Goal: Task Accomplishment & Management: Complete application form

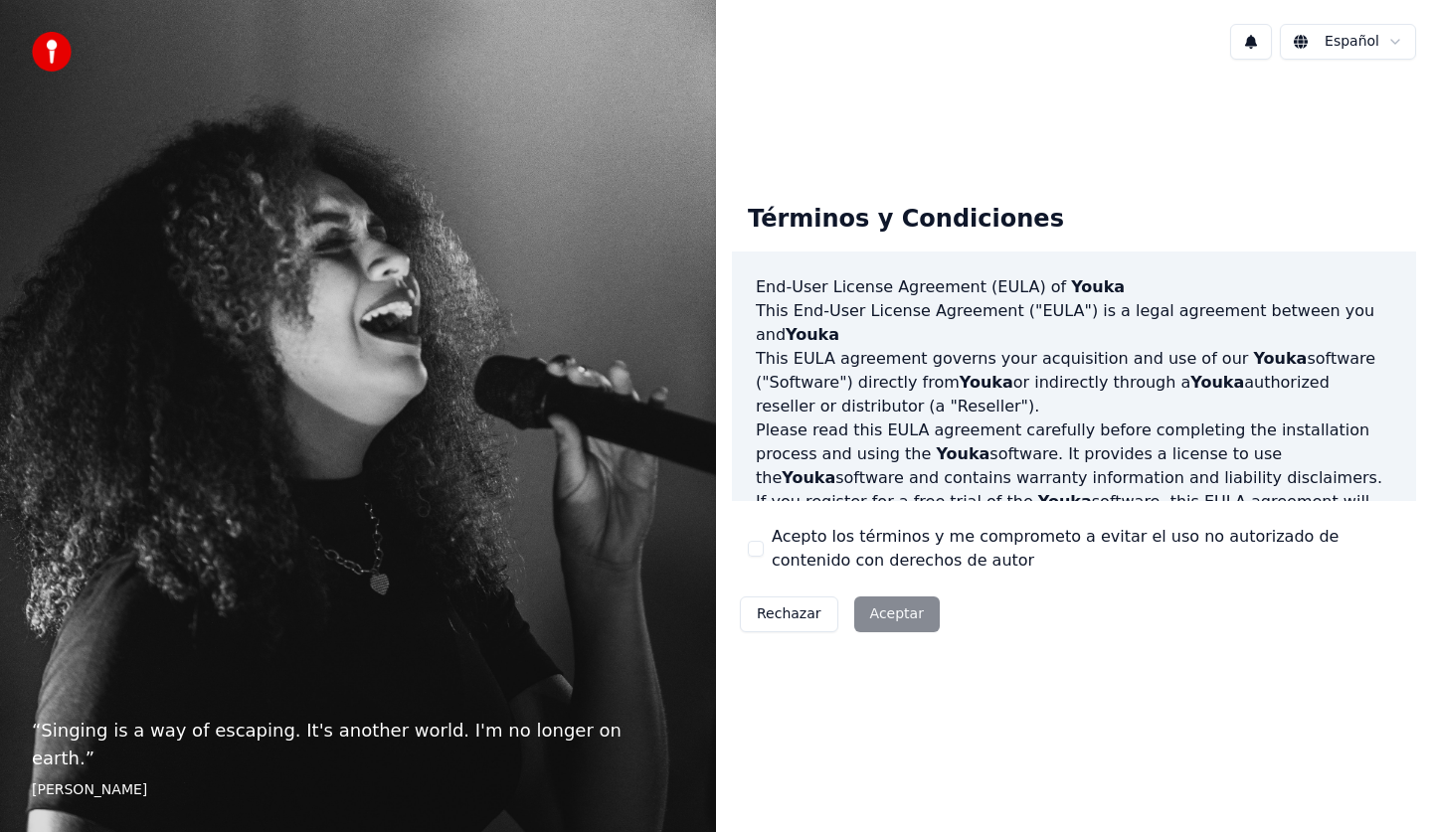
click at [885, 616] on div "Rechazar Aceptar" at bounding box center [840, 615] width 216 height 52
click at [882, 614] on div "Rechazar Aceptar" at bounding box center [840, 615] width 216 height 52
click at [878, 659] on div "Términos y Condiciones End-User License Agreement ([PERSON_NAME]) of Youka This…" at bounding box center [1074, 414] width 716 height 677
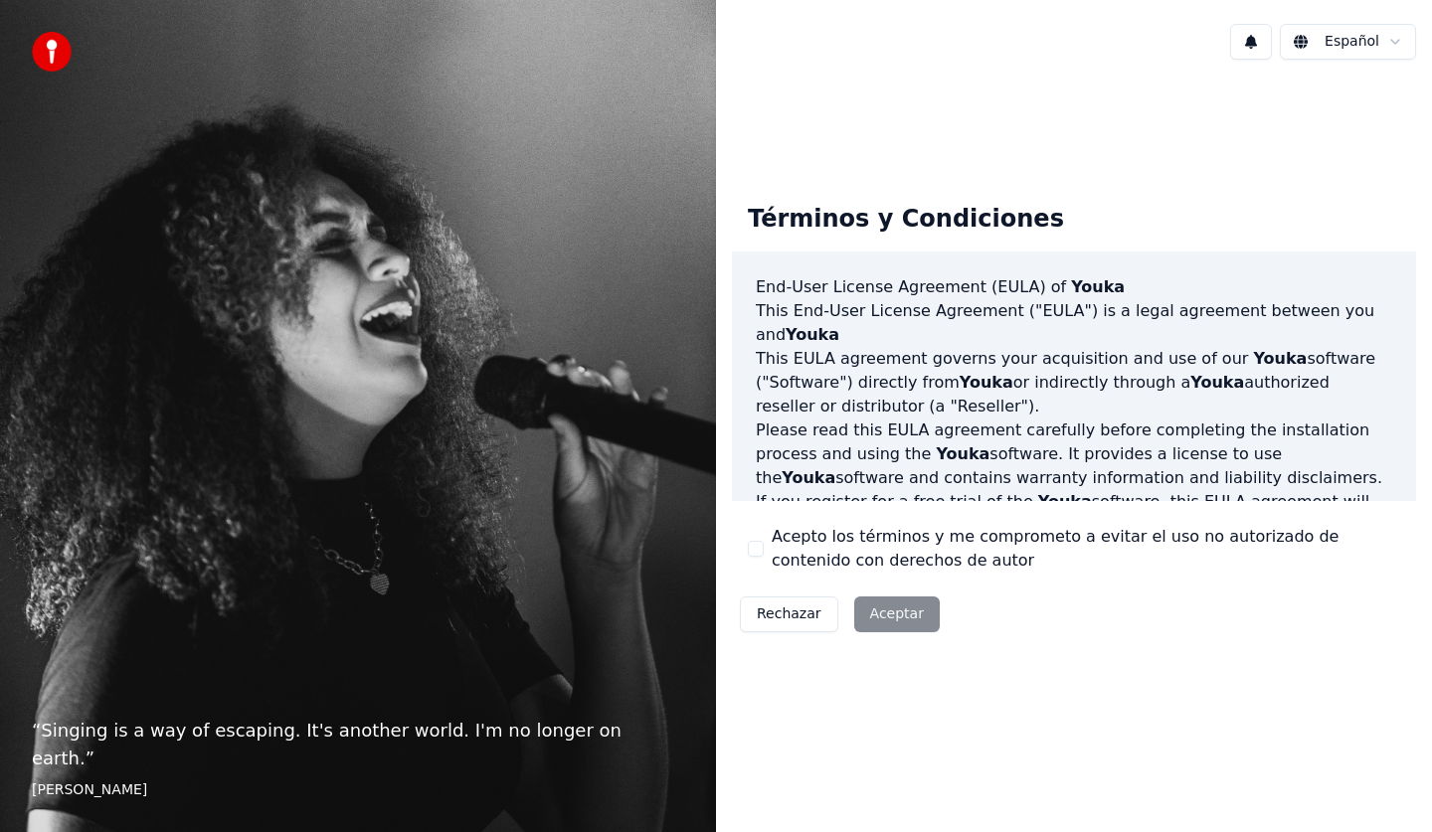
click at [884, 611] on div "Rechazar Aceptar" at bounding box center [840, 615] width 216 height 52
click at [783, 614] on button "Rechazar" at bounding box center [789, 615] width 98 height 36
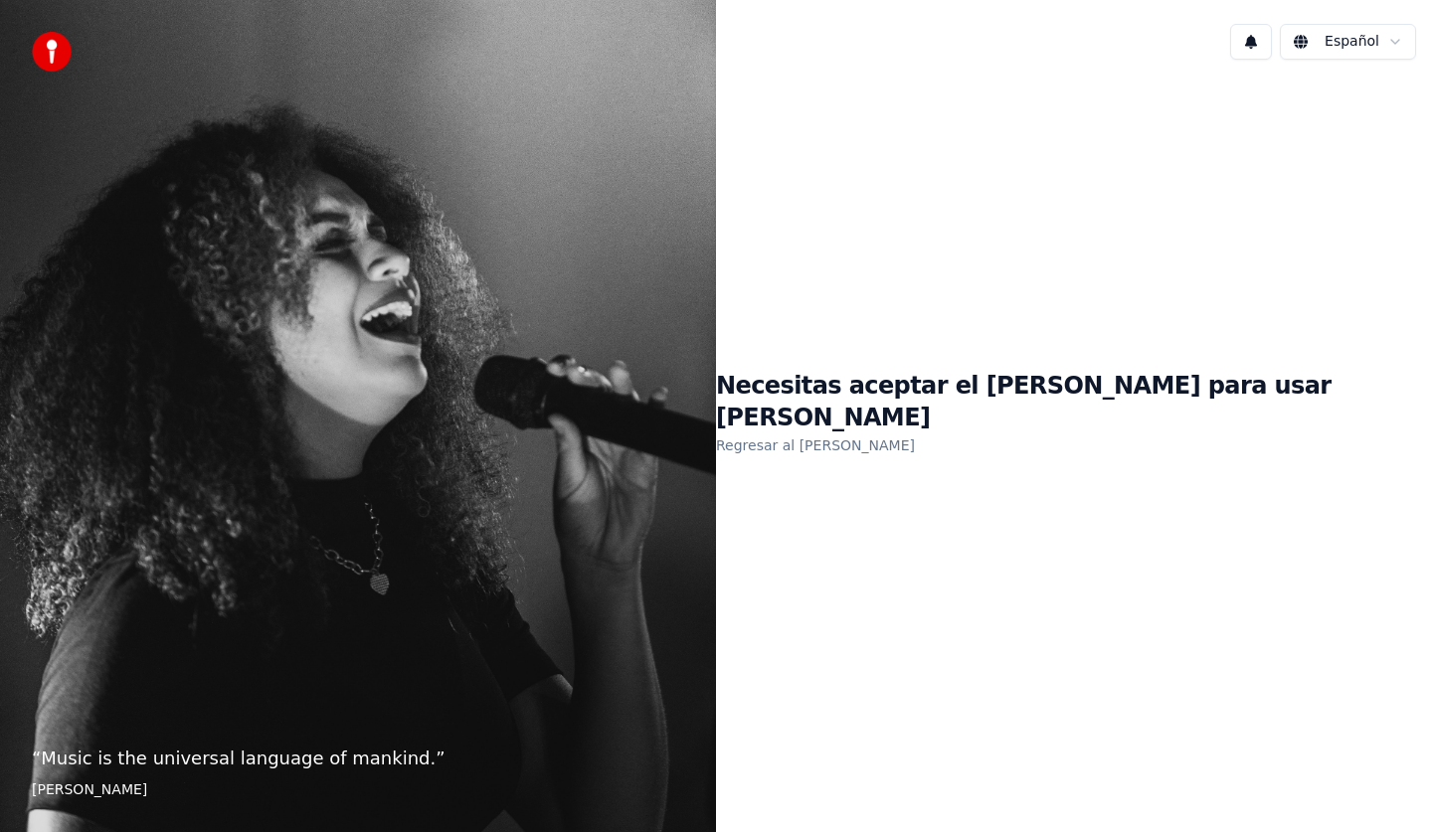
click at [986, 594] on div "Necesitas aceptar el [PERSON_NAME] para usar Youka Regresar al [PERSON_NAME]" at bounding box center [1074, 414] width 716 height 677
click at [915, 430] on link "Regresar al [PERSON_NAME]" at bounding box center [815, 446] width 199 height 32
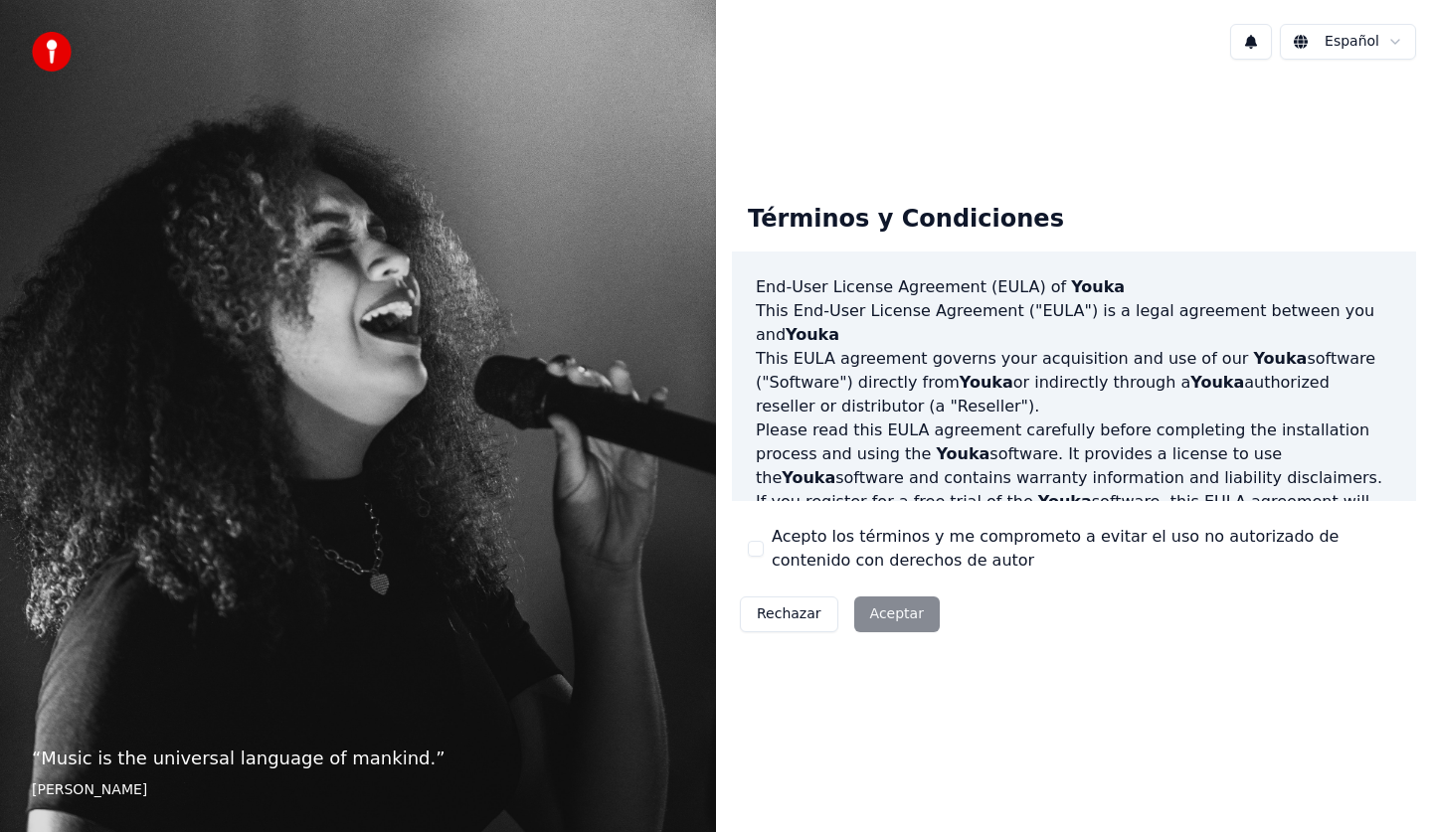
click at [889, 612] on div "Rechazar Aceptar" at bounding box center [840, 615] width 216 height 52
click at [887, 625] on div "Rechazar Aceptar" at bounding box center [840, 615] width 216 height 52
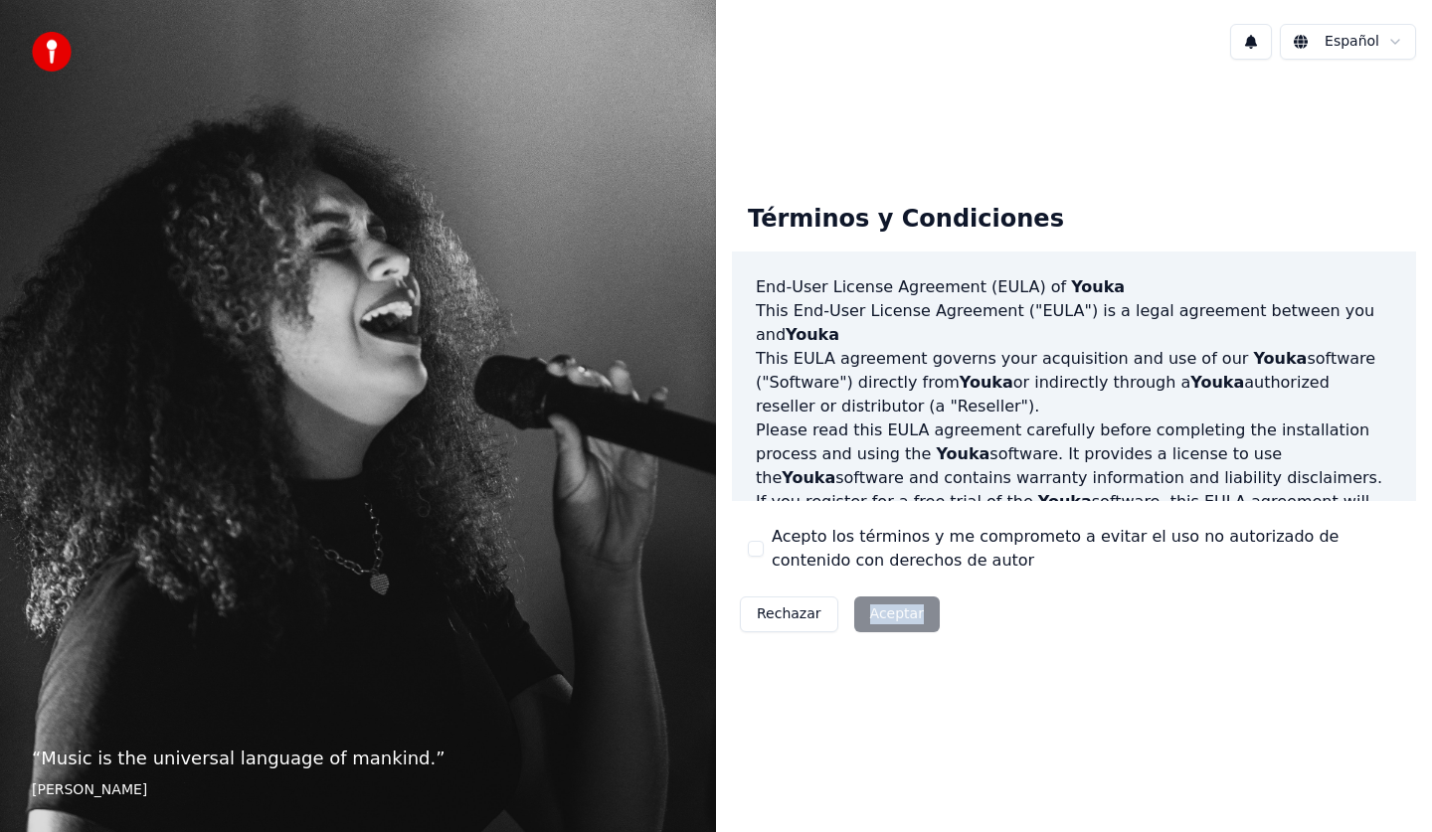
click at [780, 616] on button "Rechazar" at bounding box center [789, 615] width 98 height 36
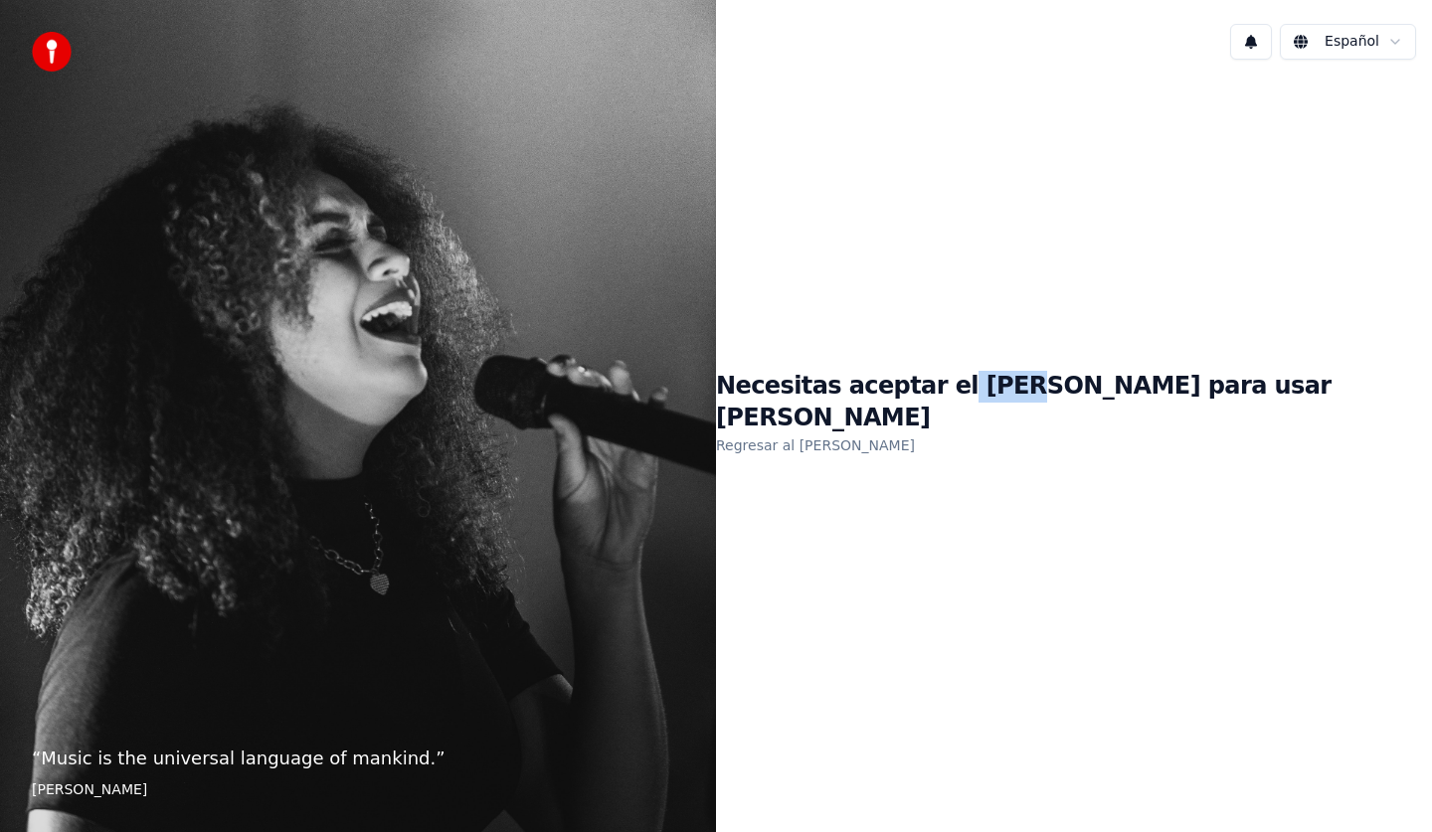
drag, startPoint x: 1124, startPoint y: 404, endPoint x: 1064, endPoint y: 407, distance: 59.7
click at [1064, 407] on h1 "Necesitas aceptar el [PERSON_NAME] para usar [PERSON_NAME]" at bounding box center [1074, 403] width 716 height 64
click at [1080, 556] on div "Necesitas aceptar el [PERSON_NAME] para usar Youka Regresar al [PERSON_NAME]" at bounding box center [1074, 414] width 716 height 677
click at [1344, 44] on html "“ Music is the universal language of mankind. ” [PERSON_NAME] Español Necesitas…" at bounding box center [716, 416] width 1432 height 832
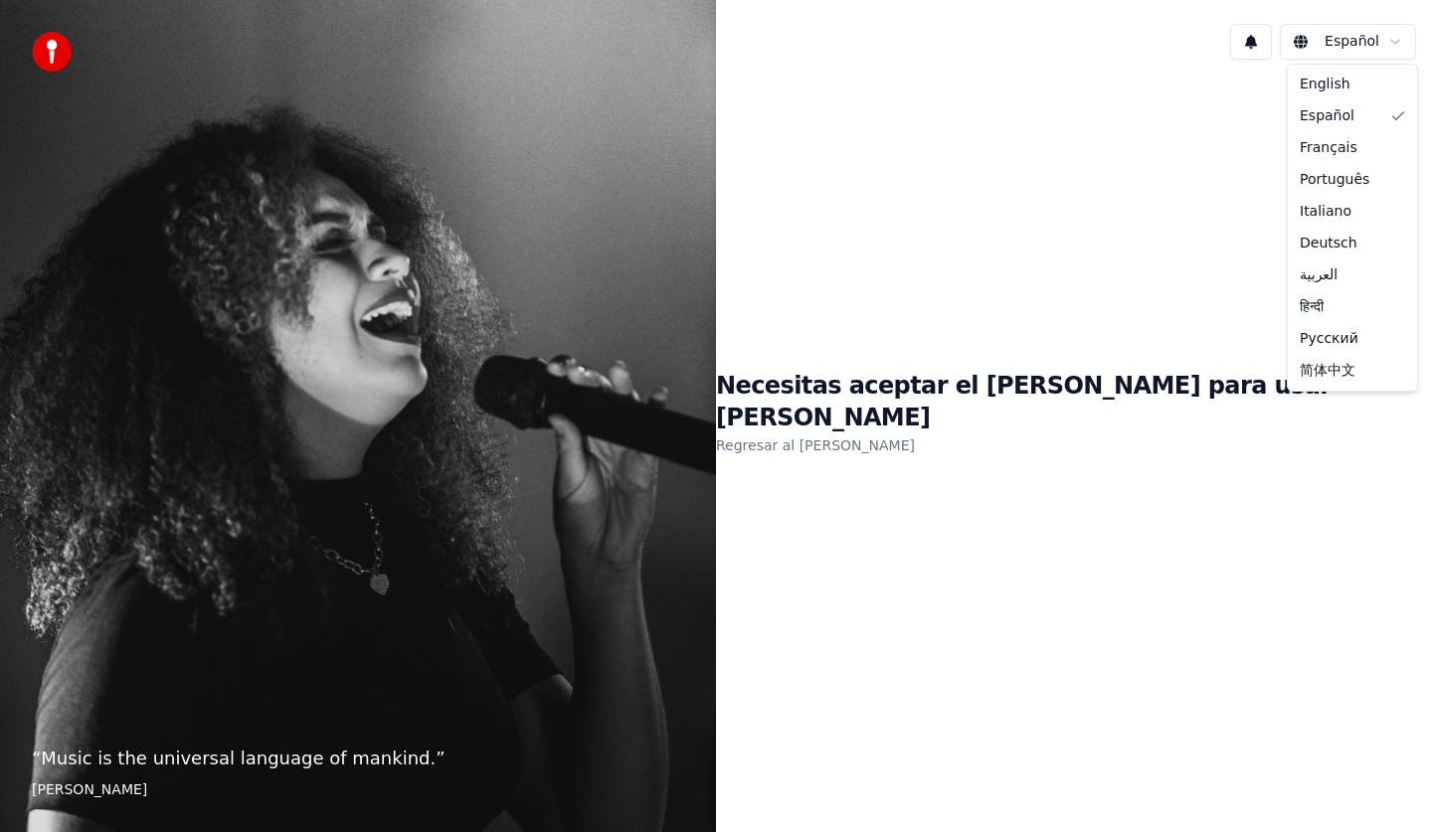
click at [903, 498] on html "“ Music is the universal language of mankind. ” [PERSON_NAME] Español Necesitas…" at bounding box center [716, 416] width 1432 height 832
click at [845, 732] on div "Necesitas aceptar el [PERSON_NAME] para usar Youka Regresar al [PERSON_NAME]" at bounding box center [1074, 414] width 716 height 677
click at [486, 460] on div "“ Music is the universal language of mankind. ” [PERSON_NAME]" at bounding box center [358, 416] width 716 height 832
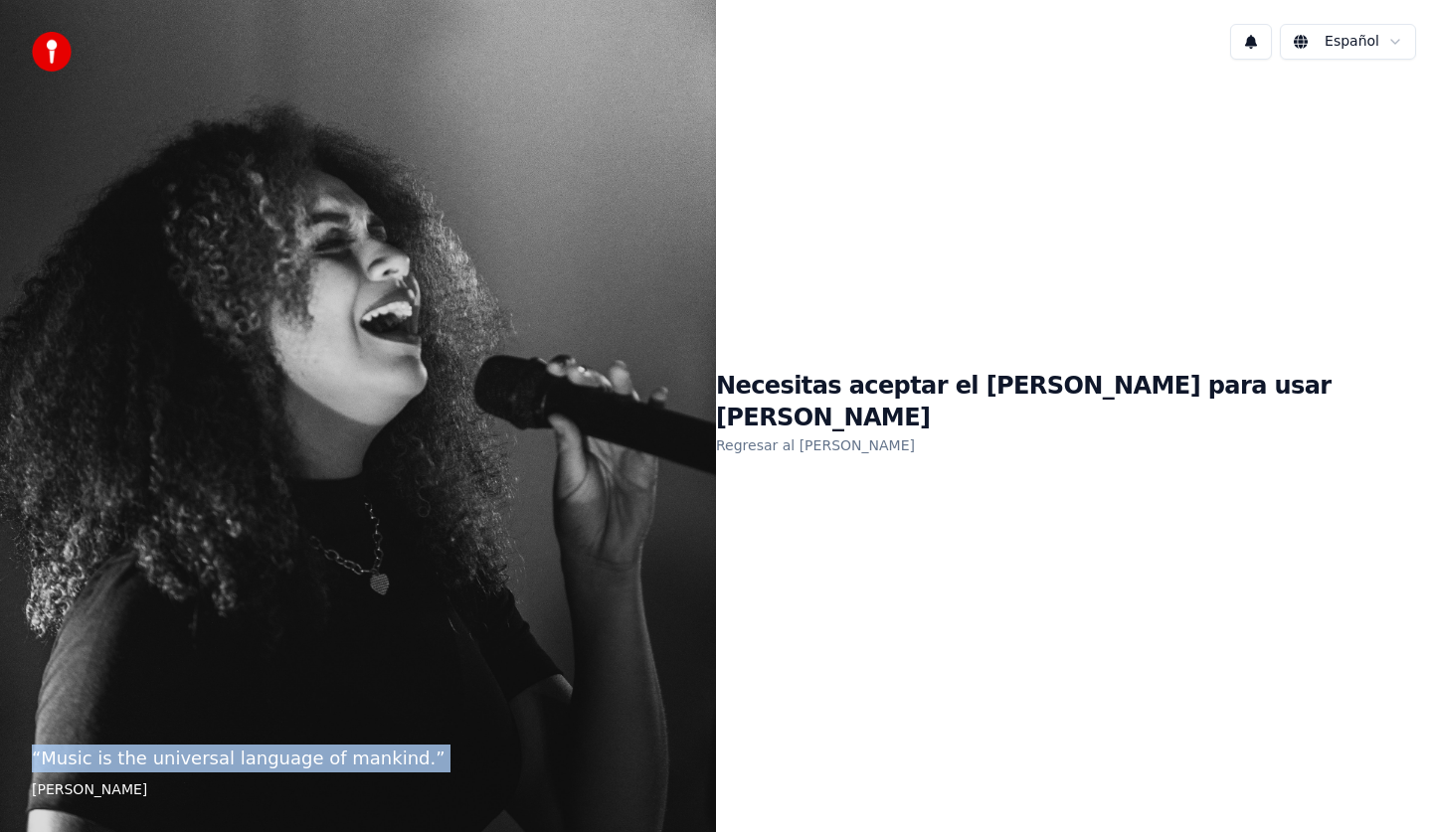
click at [486, 460] on div "“ Music is the universal language of mankind. ” [PERSON_NAME]" at bounding box center [358, 416] width 716 height 832
click at [488, 460] on div "“ Music is the universal language of mankind. ” [PERSON_NAME]" at bounding box center [358, 416] width 716 height 832
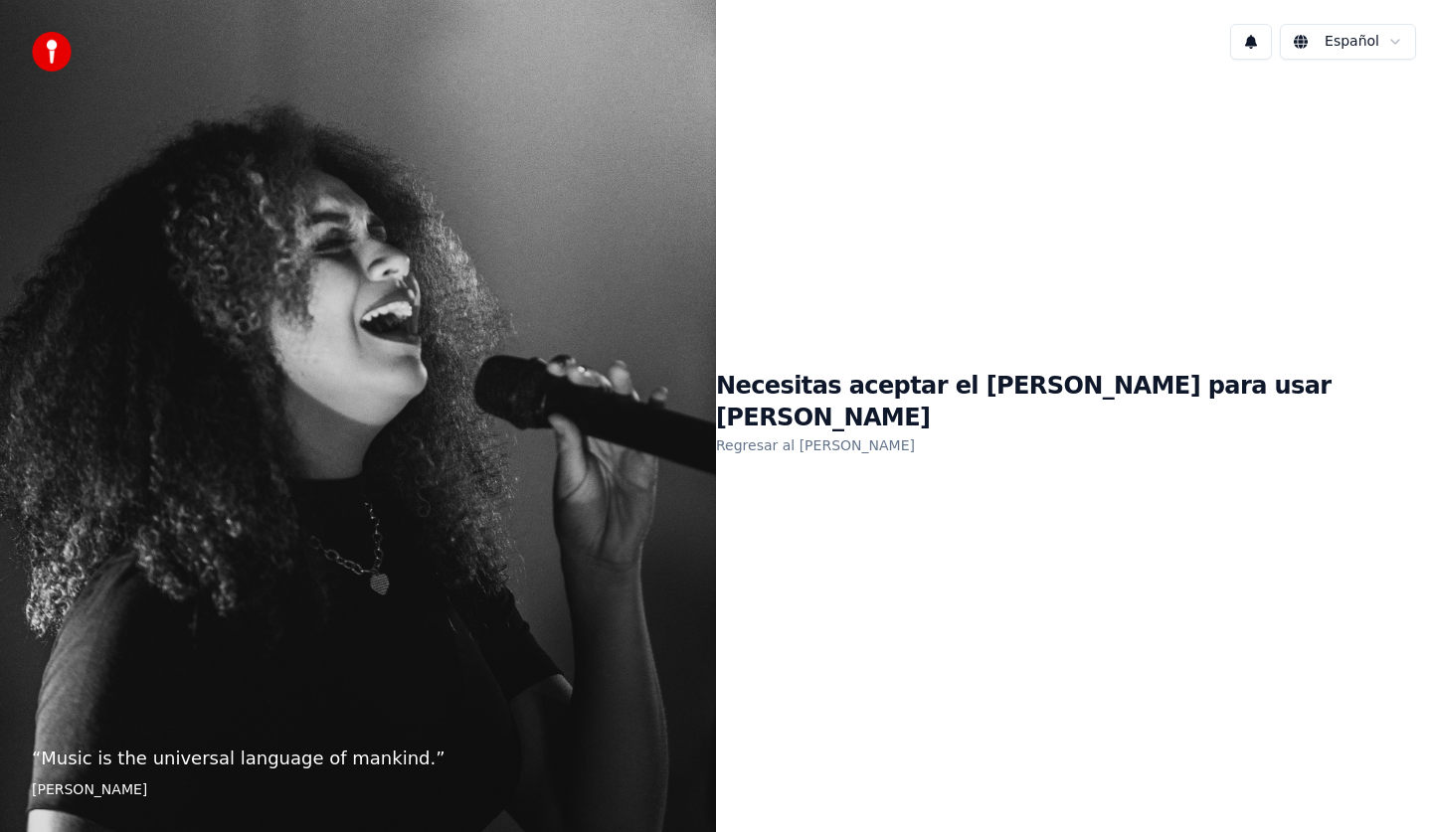
drag, startPoint x: 873, startPoint y: 567, endPoint x: 912, endPoint y: 505, distance: 72.8
click at [872, 556] on div "Necesitas aceptar el [PERSON_NAME] para usar Youka Regresar al [PERSON_NAME]" at bounding box center [1074, 414] width 716 height 677
click at [895, 435] on link "Regresar al [PERSON_NAME]" at bounding box center [815, 446] width 199 height 32
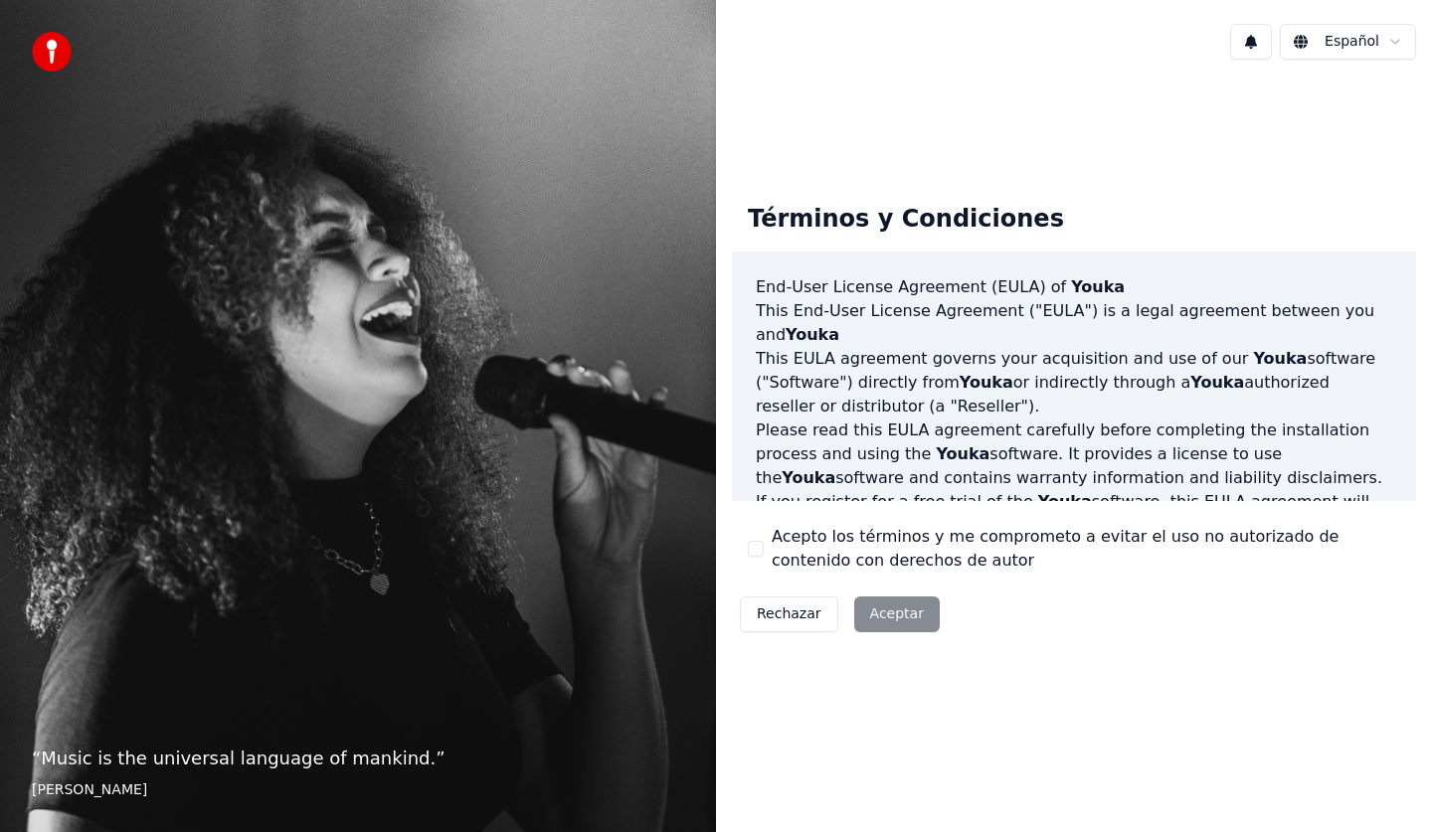
click at [758, 547] on button "Acepto los términos y me comprometo a evitar el uso no autorizado de contenido …" at bounding box center [756, 549] width 16 height 16
click at [879, 617] on button "Aceptar" at bounding box center [897, 615] width 86 height 36
